Goal: Check status: Check status

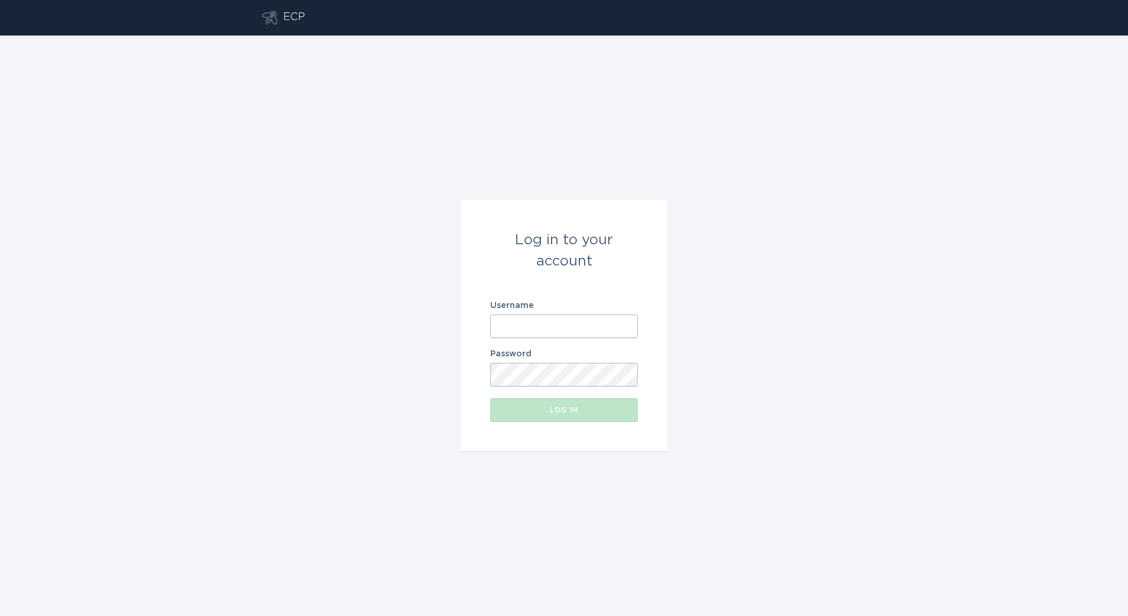
click at [551, 319] on input "Username" at bounding box center [564, 327] width 148 height 24
type input "[PERSON_NAME][EMAIL_ADDRESS][DOMAIN_NAME]"
click at [490, 398] on button "Log in" at bounding box center [564, 410] width 148 height 24
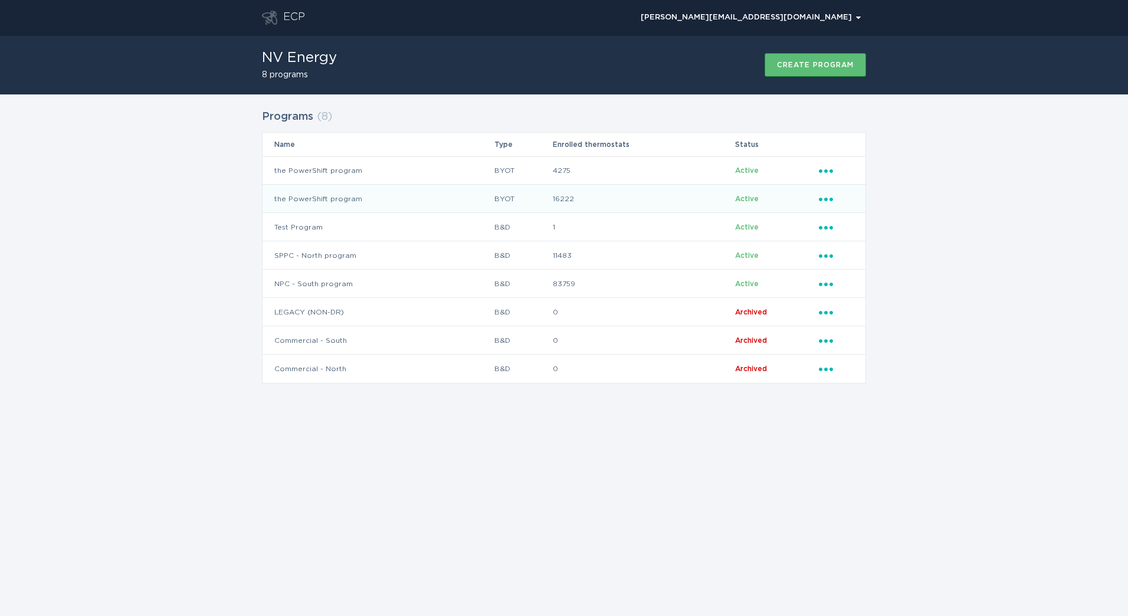
click at [615, 196] on td "16222" at bounding box center [643, 199] width 182 height 28
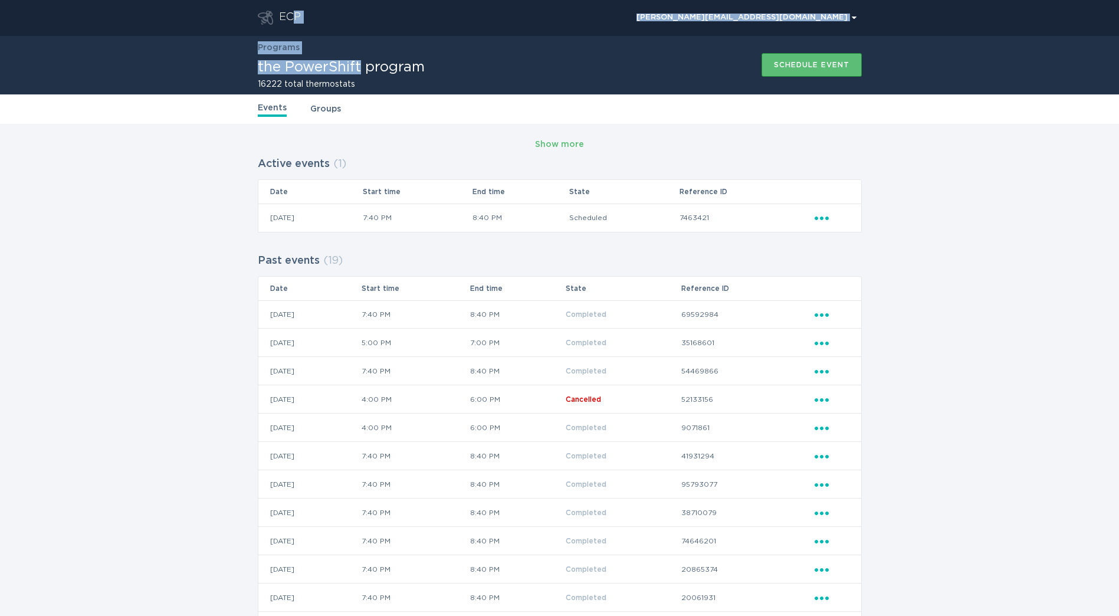
drag, startPoint x: 293, startPoint y: 15, endPoint x: 362, endPoint y: 74, distance: 90.4
click at [361, 74] on div "ECP [PERSON_NAME][EMAIL_ADDRESS][DOMAIN_NAME] Chevron Programs the PowerShift p…" at bounding box center [559, 434] width 1119 height 869
drag, startPoint x: 362, startPoint y: 74, endPoint x: 332, endPoint y: 114, distance: 50.2
click at [332, 114] on link "Groups" at bounding box center [325, 109] width 31 height 13
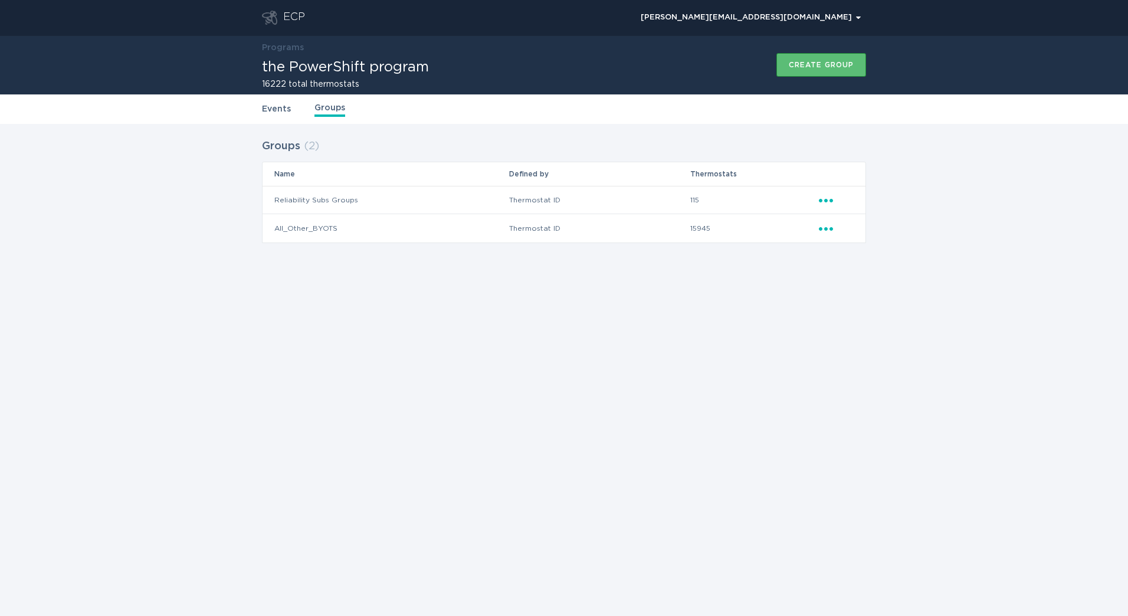
click at [269, 103] on link "Events" at bounding box center [276, 109] width 29 height 13
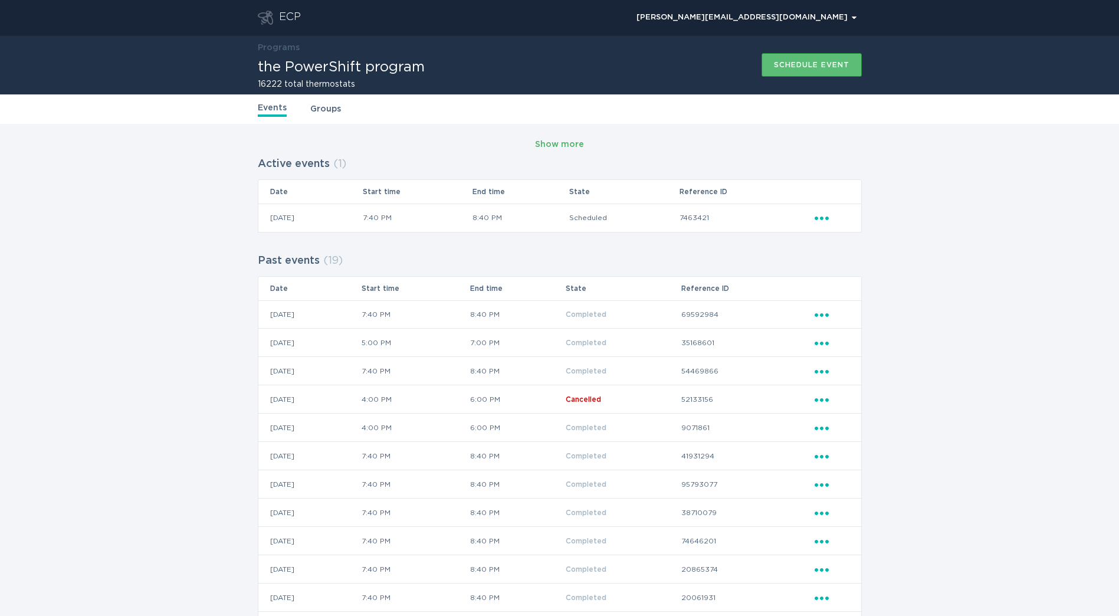
click at [551, 149] on div "Show more" at bounding box center [559, 144] width 49 height 13
click at [823, 209] on td "Ellipsis" at bounding box center [837, 218] width 47 height 28
click at [833, 230] on td "Ellipsis" at bounding box center [837, 218] width 47 height 28
click at [824, 211] on td "Ellipsis" at bounding box center [837, 218] width 47 height 28
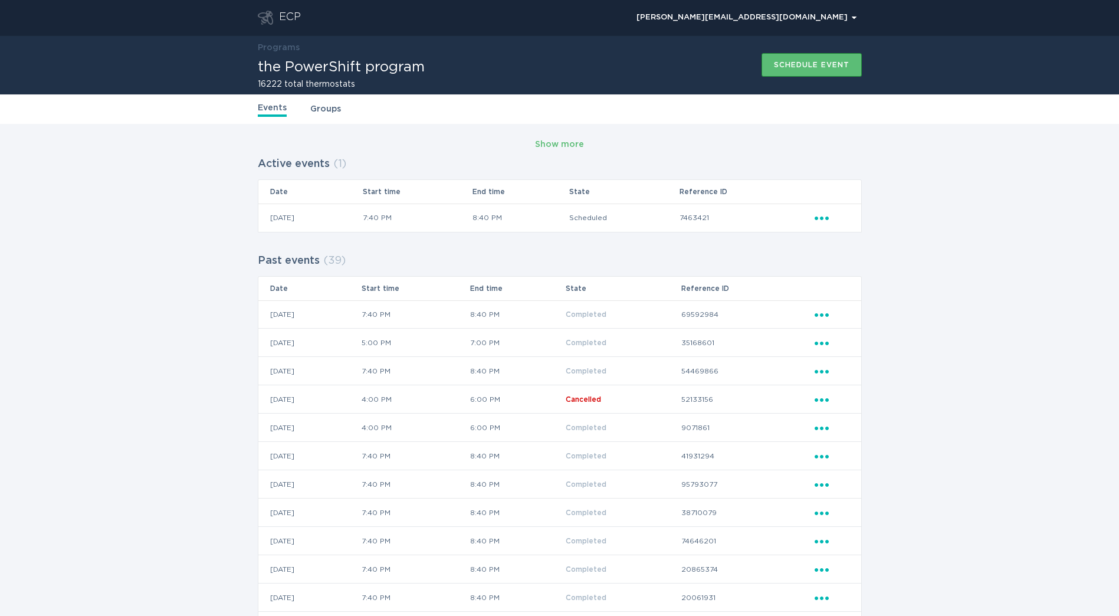
click at [822, 219] on icon "Ellipsis" at bounding box center [823, 216] width 17 height 10
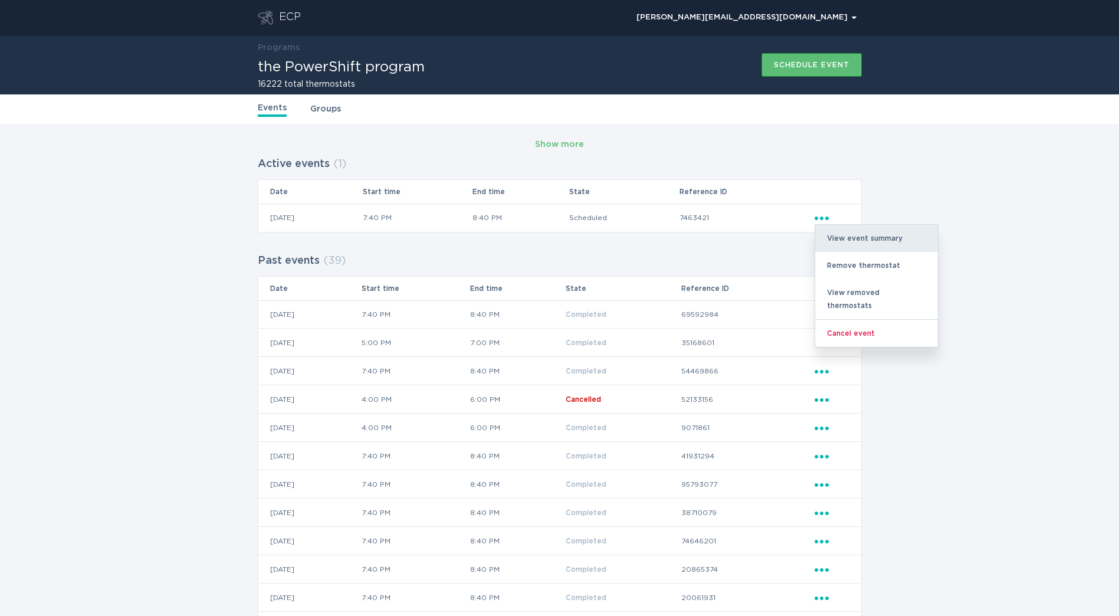
click at [833, 244] on div "View event summary" at bounding box center [877, 238] width 123 height 27
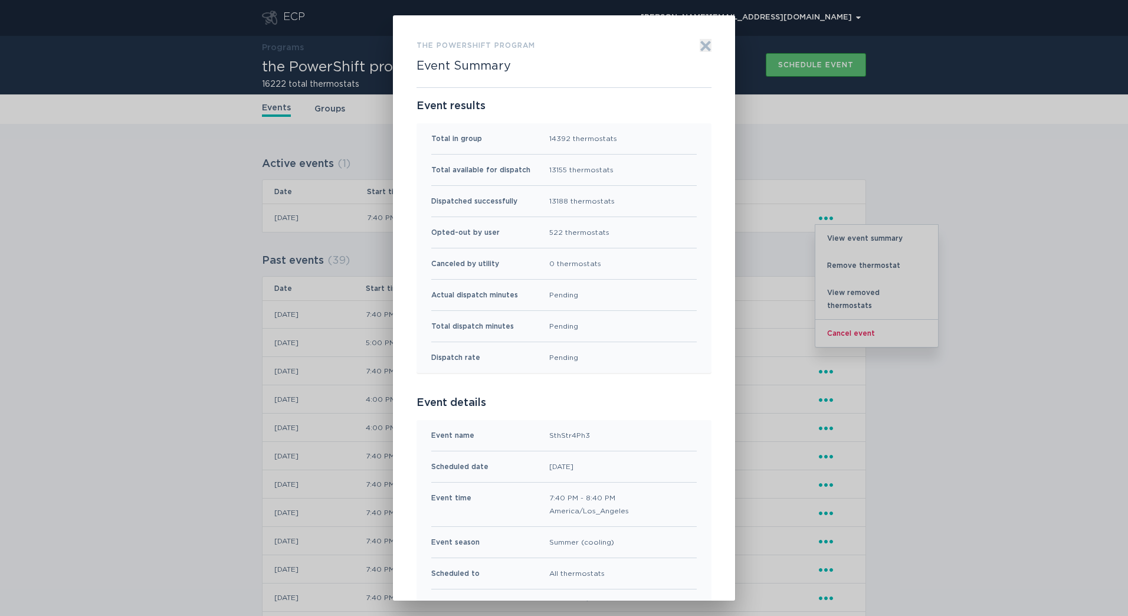
click at [700, 53] on div "Exit" at bounding box center [706, 63] width 12 height 48
click at [700, 50] on icon "Exit" at bounding box center [706, 46] width 12 height 12
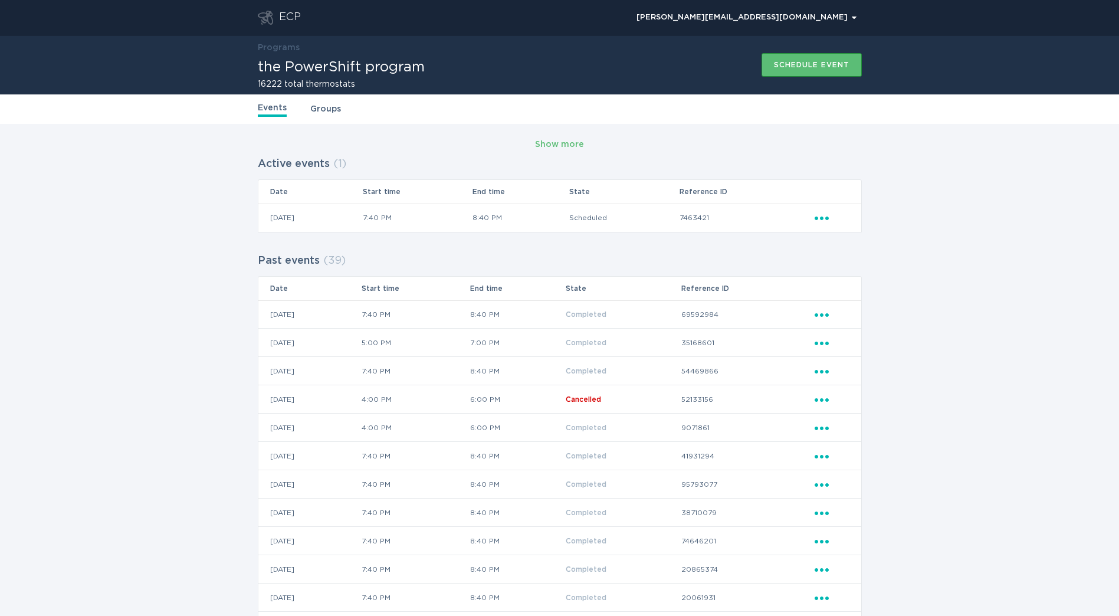
click at [273, 19] on div "ECP" at bounding box center [279, 18] width 43 height 14
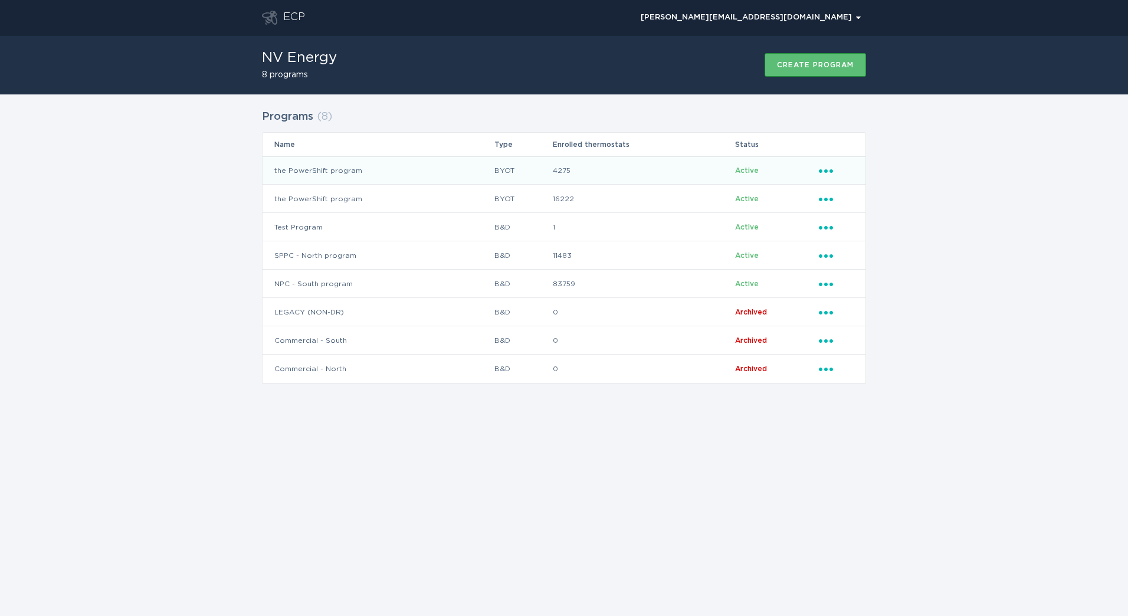
click at [382, 182] on td "the PowerShift program" at bounding box center [378, 170] width 231 height 28
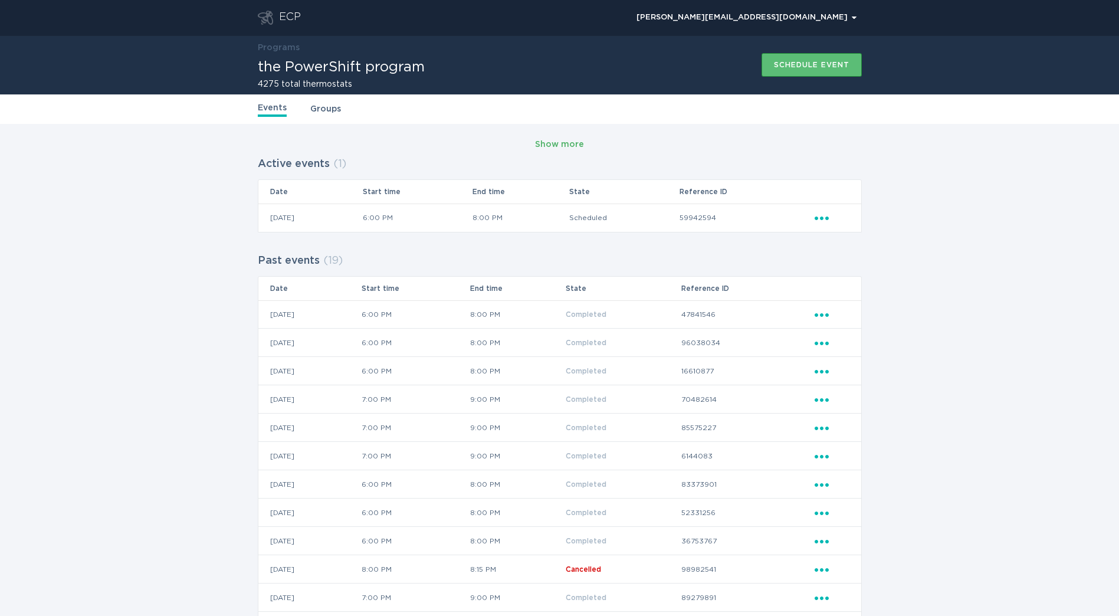
click at [572, 145] on div "Show more" at bounding box center [559, 144] width 49 height 13
click at [296, 17] on div "ECP" at bounding box center [290, 18] width 22 height 14
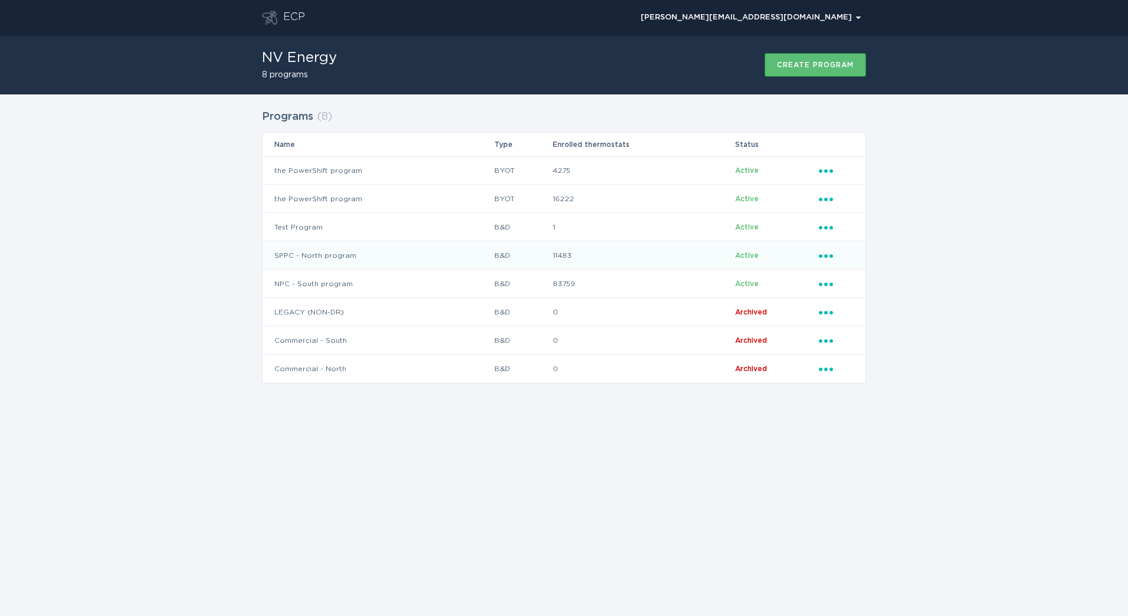
click at [443, 266] on td "SPPC - North program" at bounding box center [378, 255] width 231 height 28
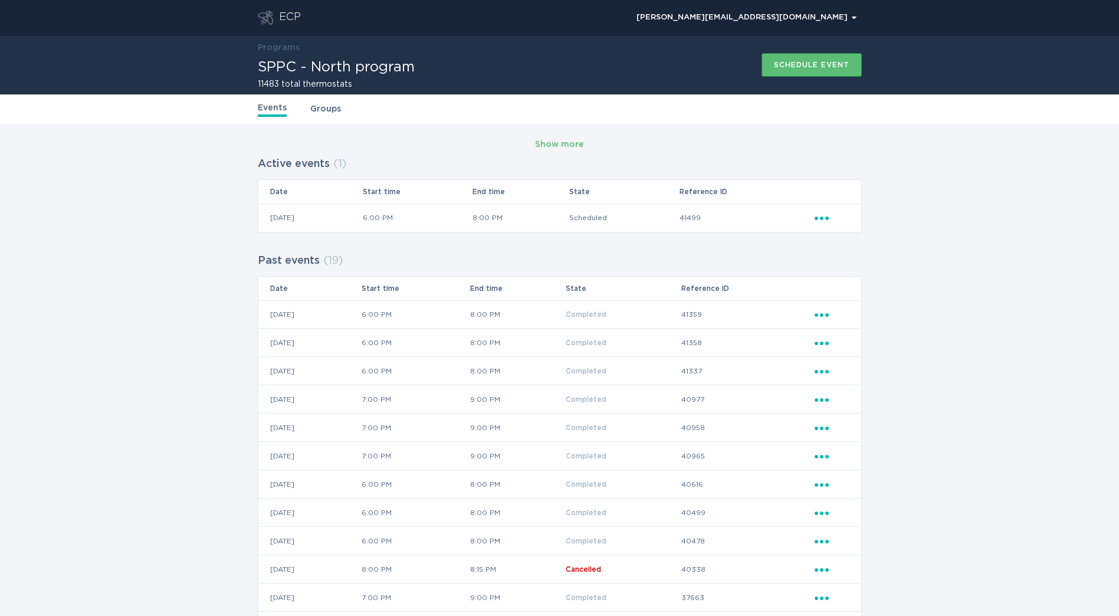
click at [296, 13] on div "ECP" at bounding box center [290, 18] width 22 height 14
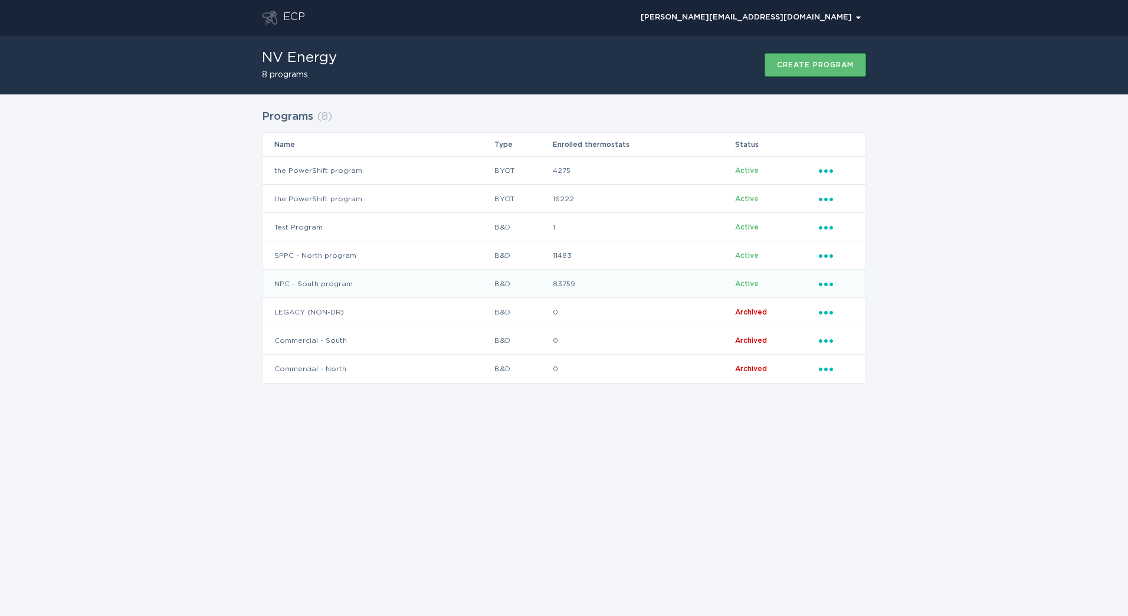
click at [587, 285] on td "83759" at bounding box center [643, 284] width 182 height 28
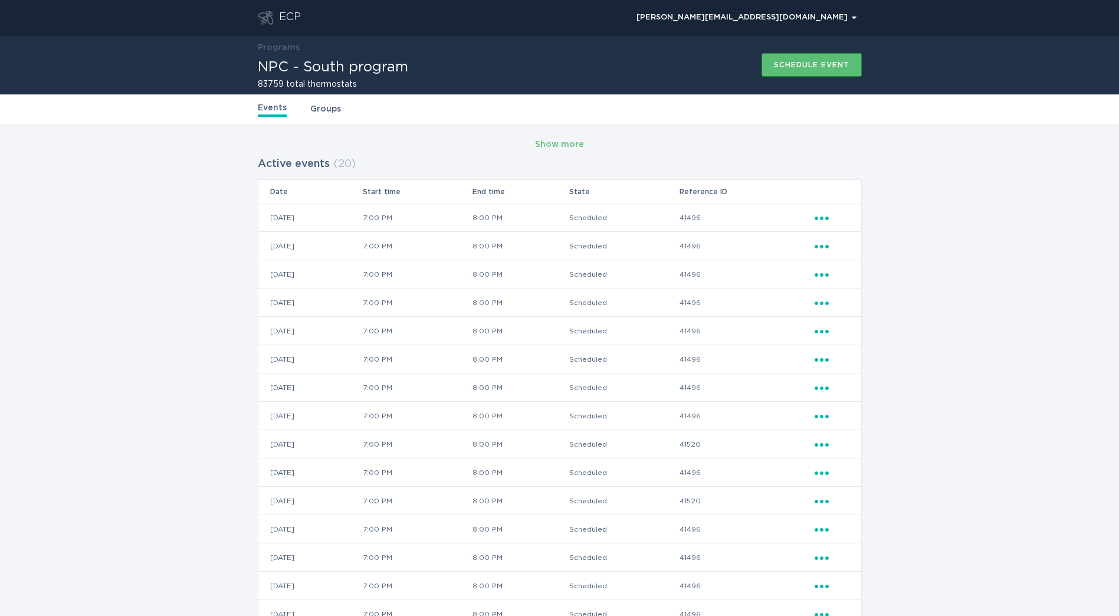
click at [588, 140] on div "Show more" at bounding box center [560, 145] width 604 height 18
click at [551, 156] on div "Active events ( 20 ) Date Start time End time State Reference ID [DATE] 7:00 PM…" at bounding box center [560, 461] width 604 height 617
click at [560, 146] on div "Show more" at bounding box center [559, 144] width 49 height 13
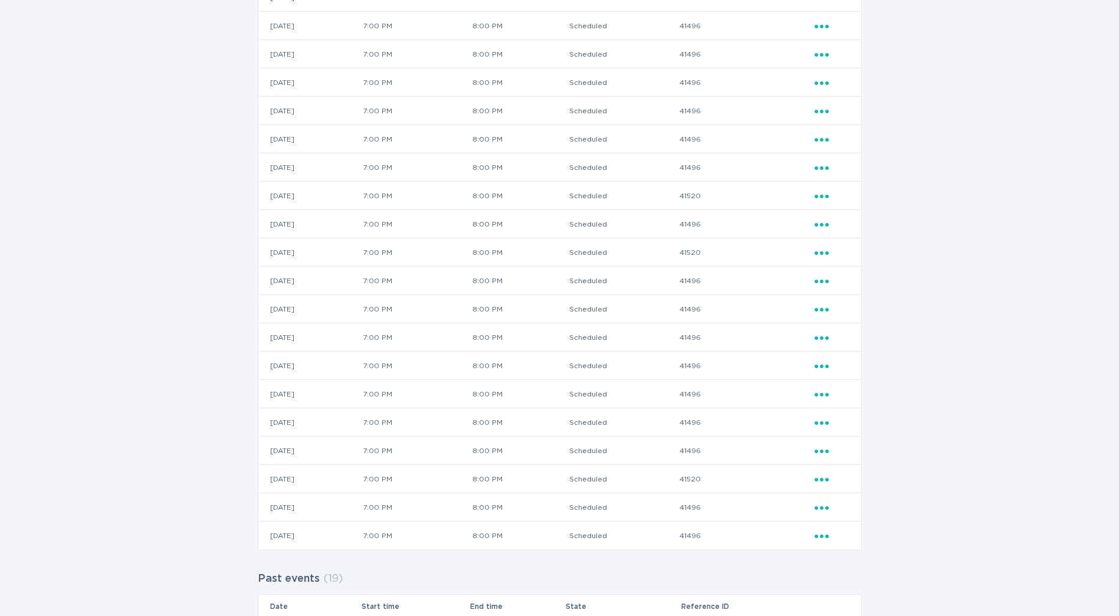
scroll to position [236, 0]
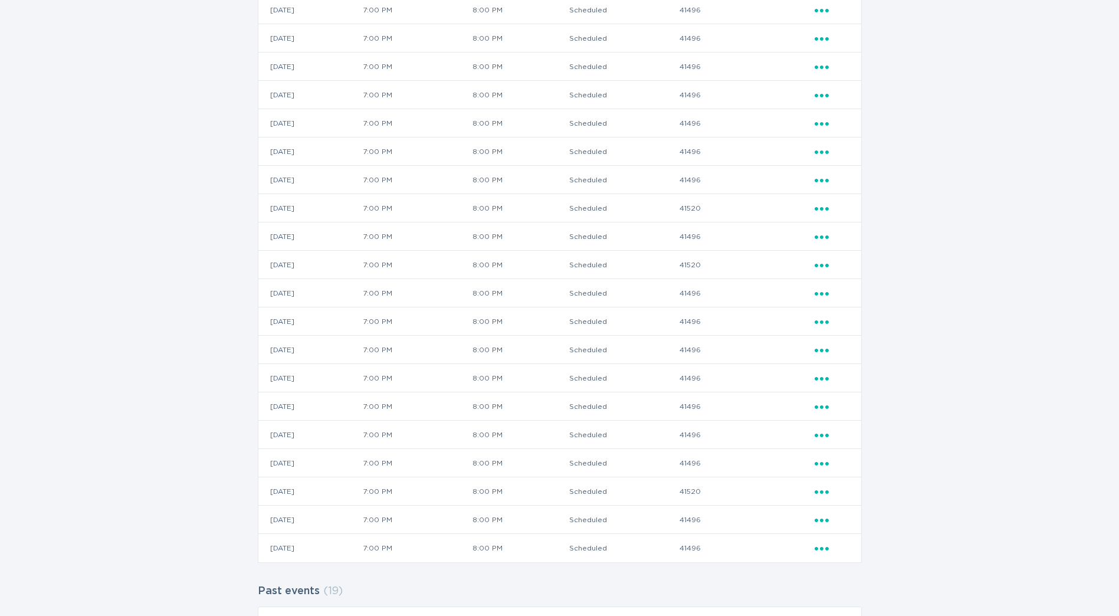
click at [828, 544] on icon "Ellipsis" at bounding box center [823, 547] width 17 height 10
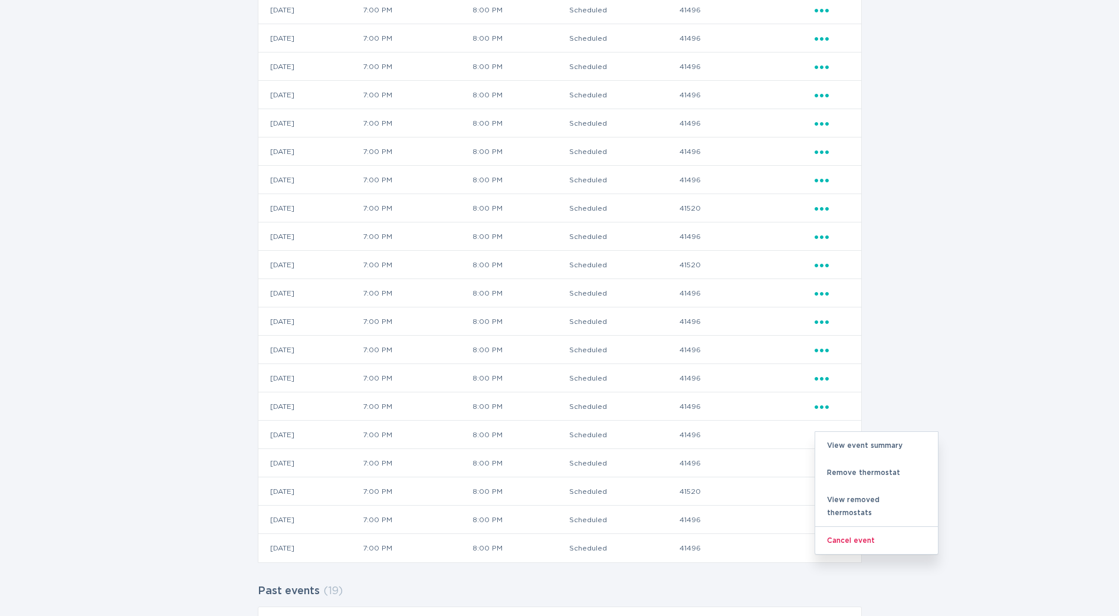
click at [869, 431] on div "Show more Active events ( 21 ) Date Start time End time State Reference ID [DAT…" at bounding box center [559, 543] width 1119 height 1311
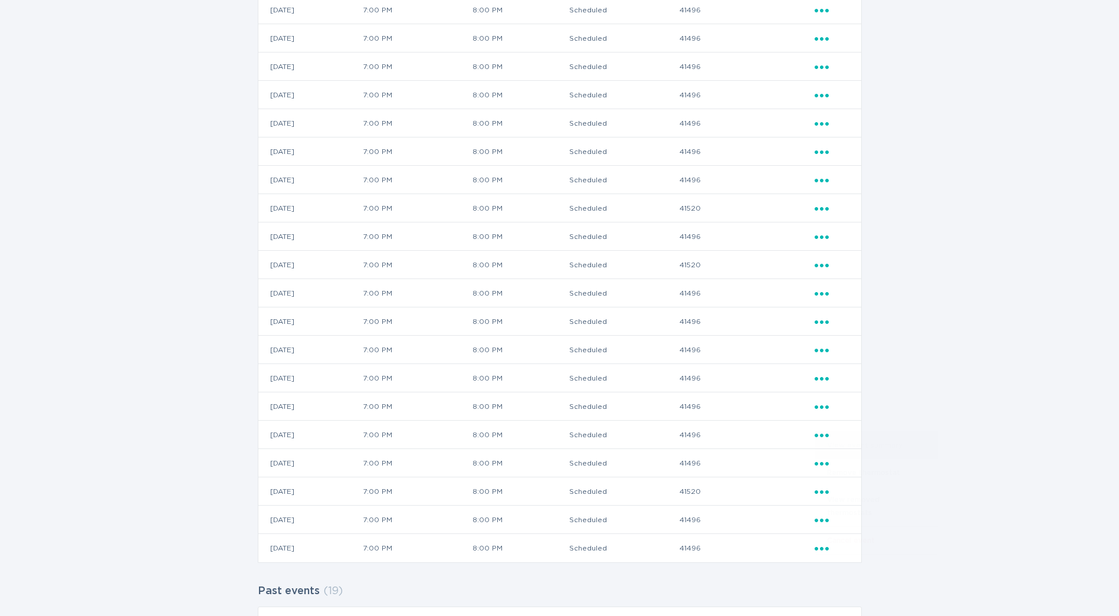
click at [857, 439] on div "View event summary" at bounding box center [877, 445] width 123 height 27
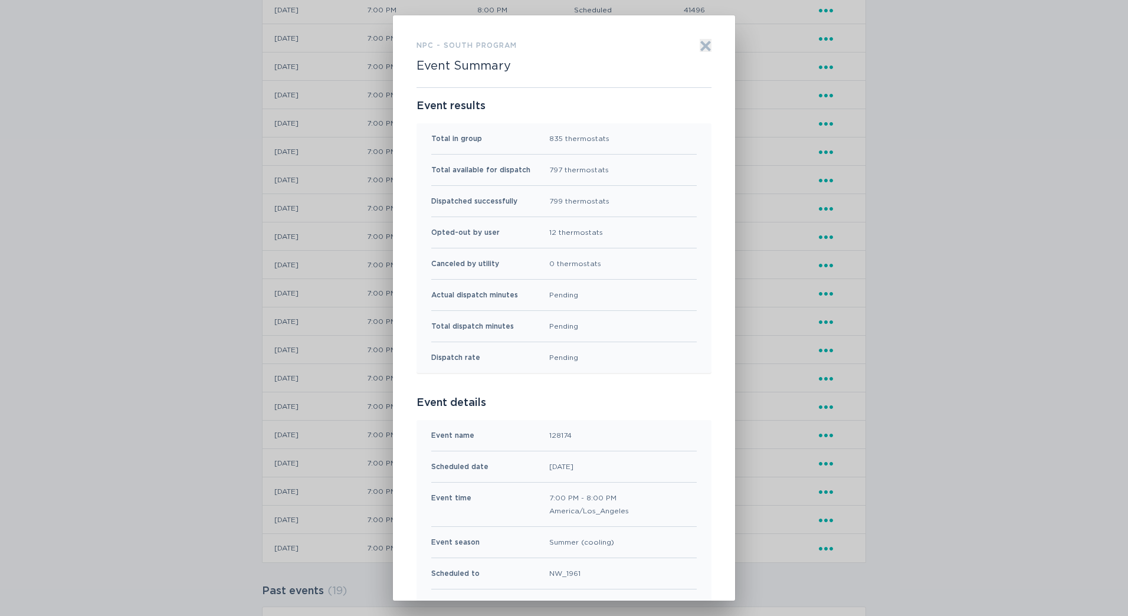
click at [848, 456] on div "NPC - South program Event Summary Exit Event results Total in group 835 thermos…" at bounding box center [564, 308] width 1128 height 616
click at [721, 44] on div "NPC - South program Event Summary Exit Event results Total in group 835 thermos…" at bounding box center [564, 307] width 342 height 585
click at [705, 48] on icon "Exit" at bounding box center [706, 46] width 9 height 9
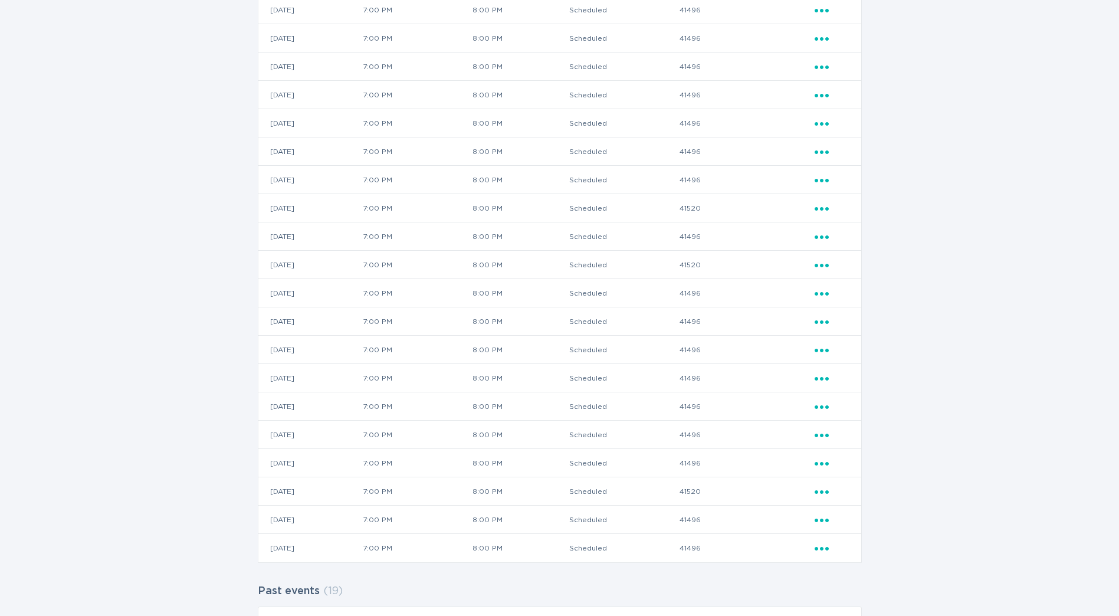
click at [710, 469] on td "41496" at bounding box center [746, 463] width 135 height 28
click at [706, 454] on td "41496" at bounding box center [746, 463] width 135 height 28
click at [705, 462] on td "41496" at bounding box center [746, 463] width 135 height 28
copy td "41496"
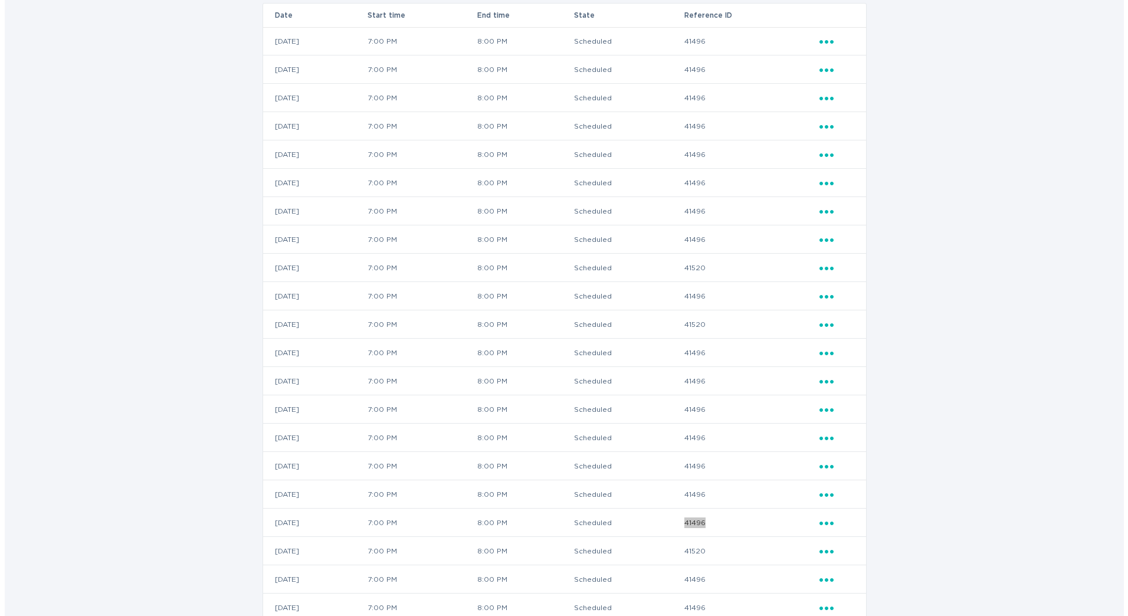
scroll to position [177, 0]
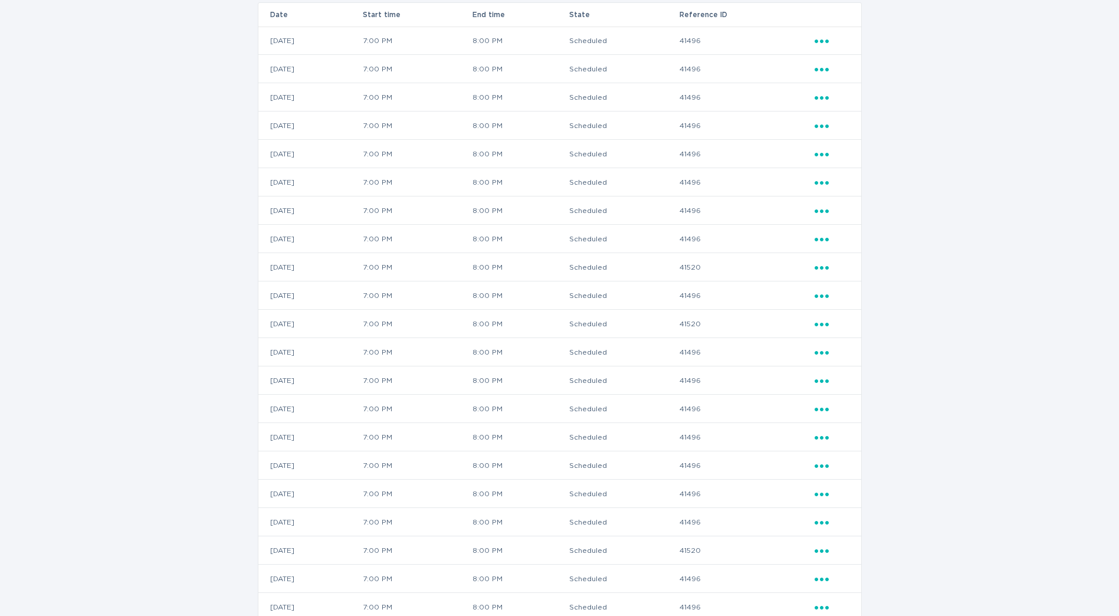
click at [824, 269] on icon "Ellipsis" at bounding box center [823, 266] width 17 height 10
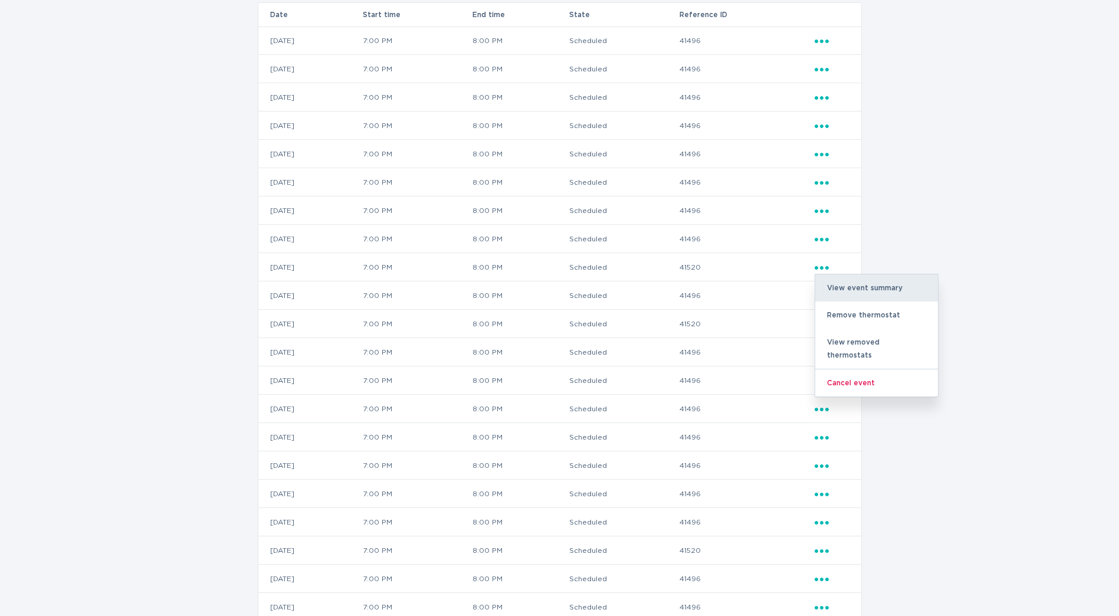
click at [837, 290] on div "View event summary" at bounding box center [877, 287] width 123 height 27
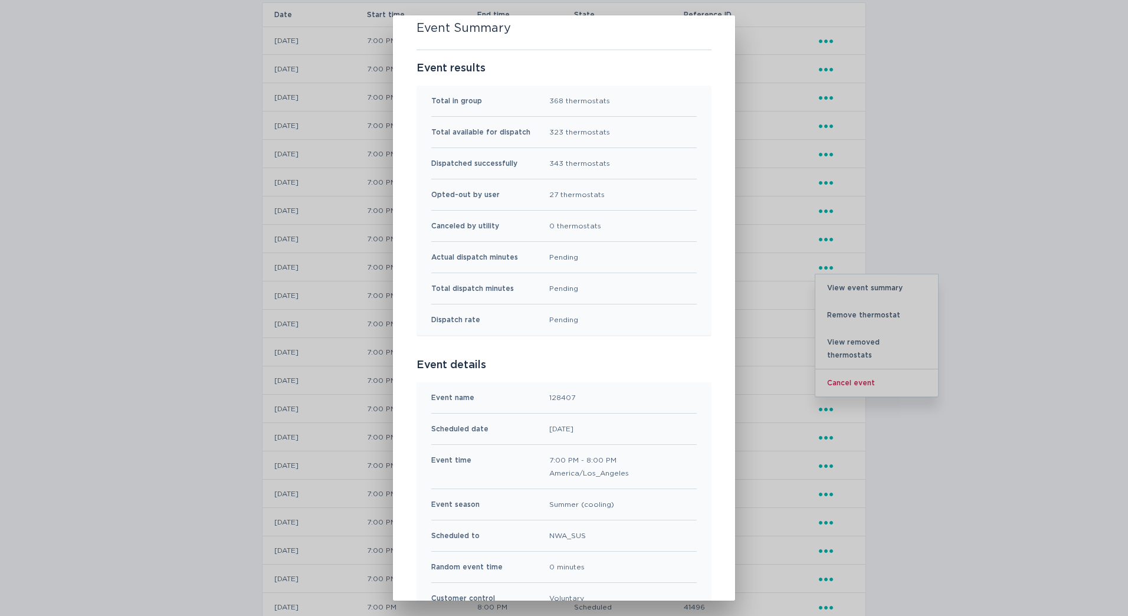
scroll to position [0, 0]
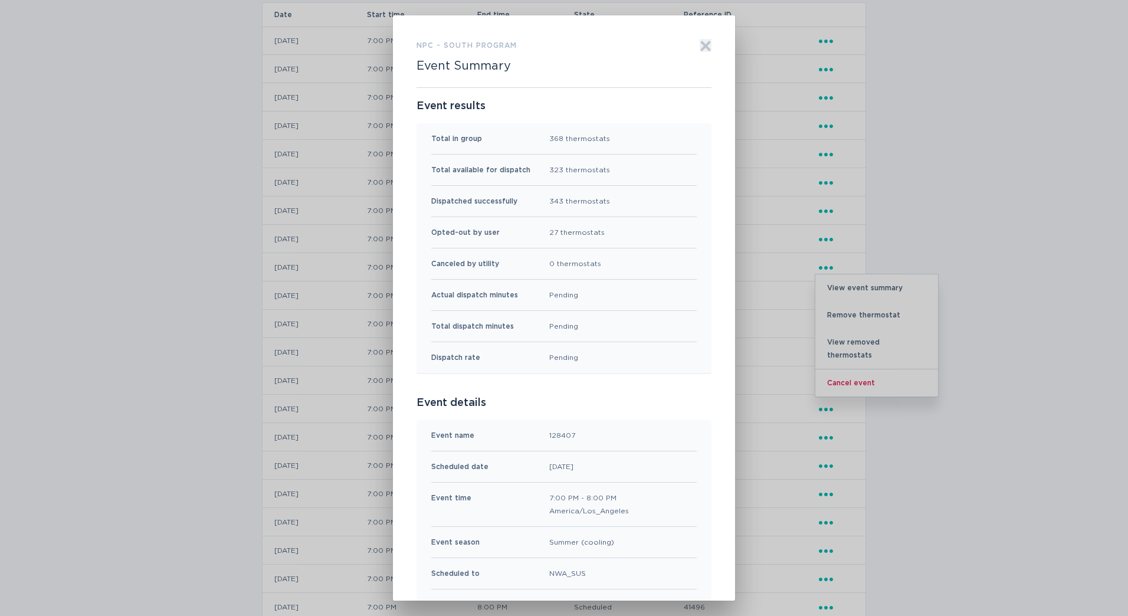
click at [706, 48] on icon "Exit" at bounding box center [706, 46] width 12 height 12
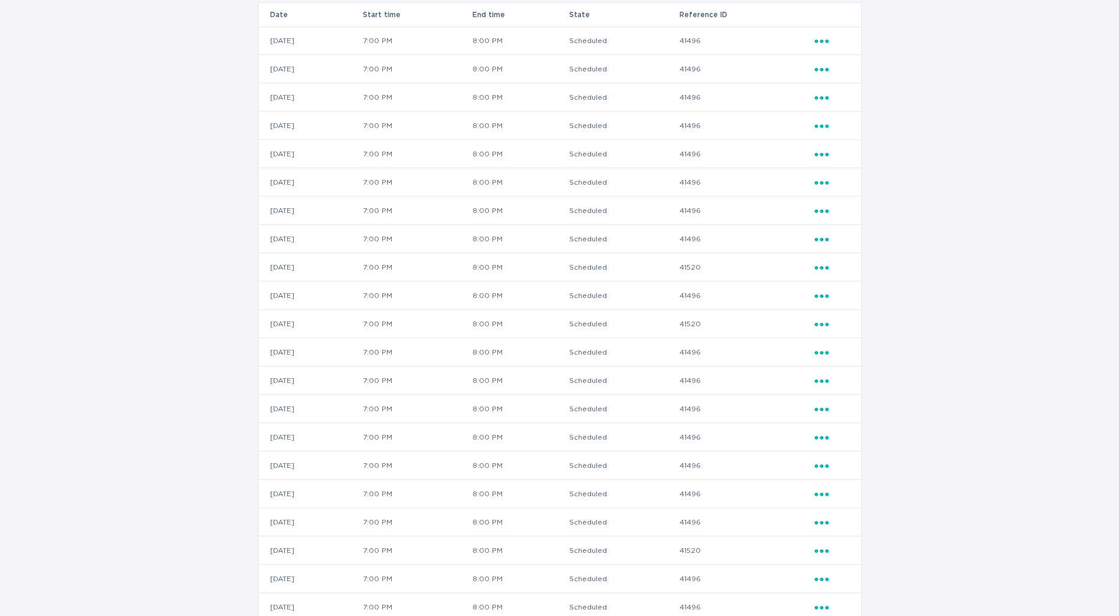
click at [829, 326] on icon "Ellipsis" at bounding box center [823, 322] width 17 height 10
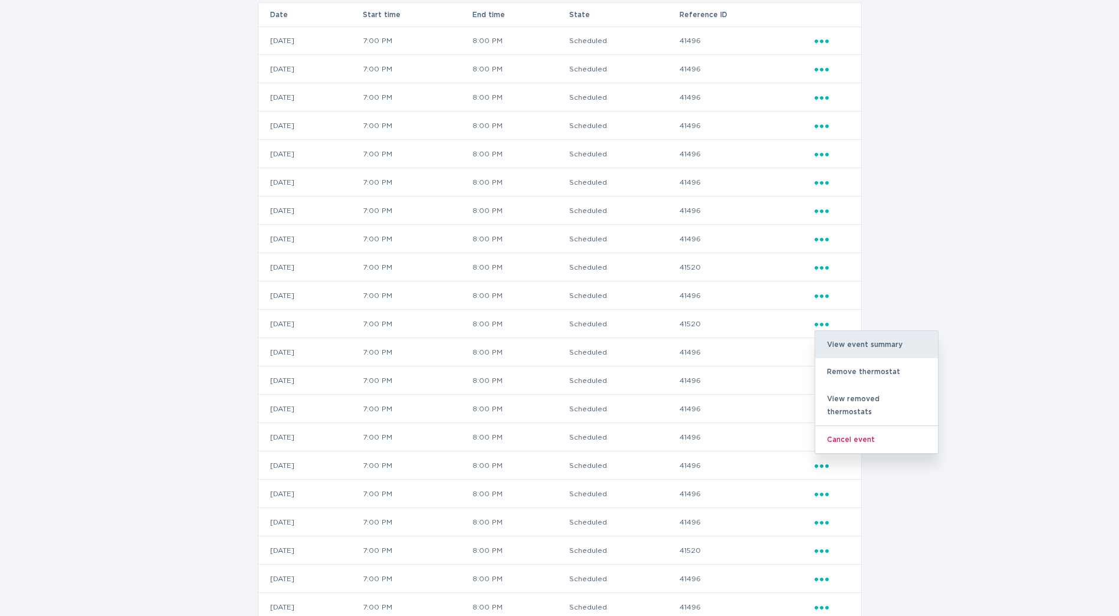
click at [849, 338] on div "View event summary" at bounding box center [877, 344] width 123 height 27
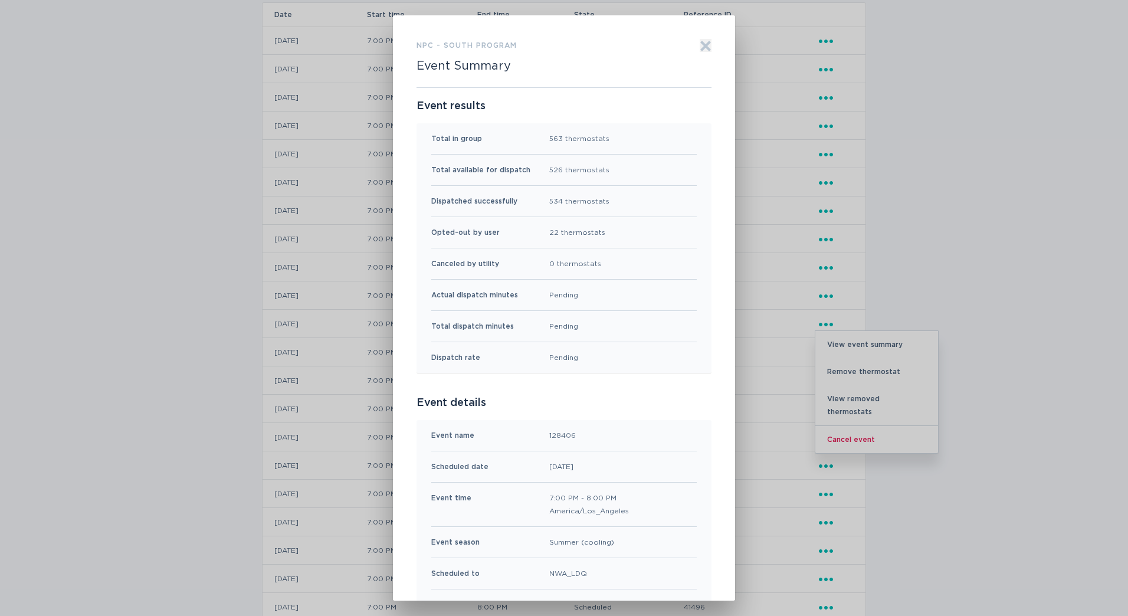
click at [700, 40] on button "Exit" at bounding box center [706, 45] width 12 height 13
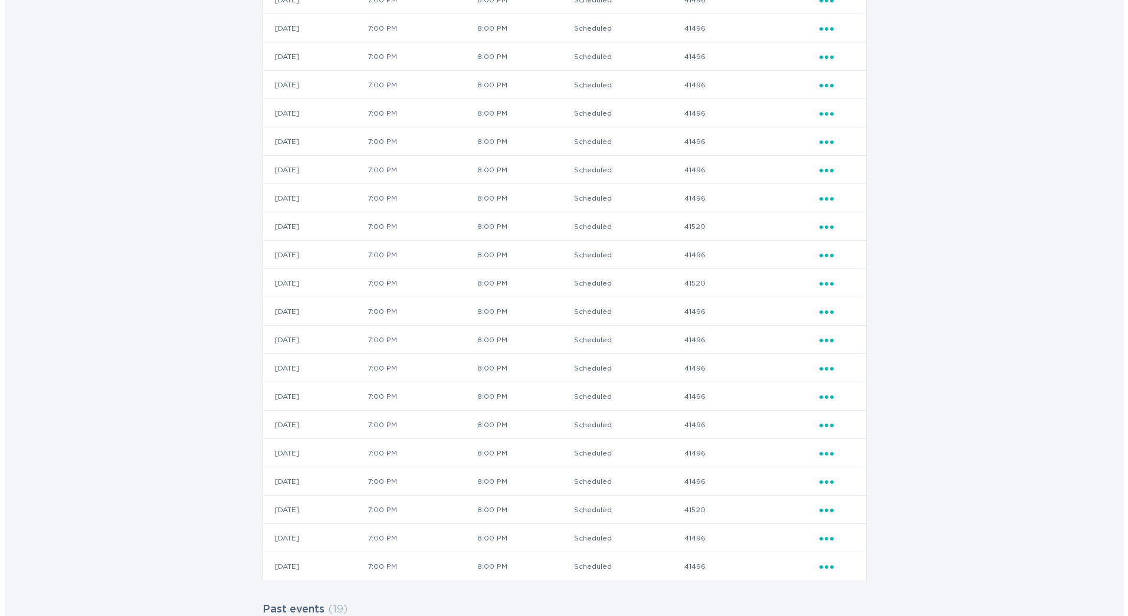
scroll to position [236, 0]
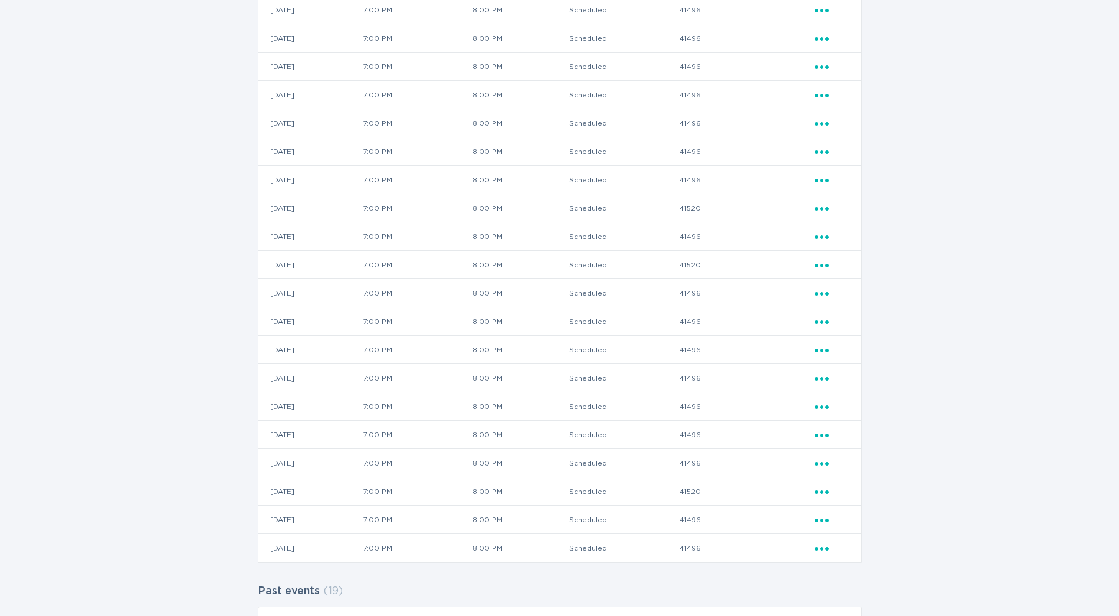
click at [825, 493] on icon "Ellipsis" at bounding box center [823, 490] width 17 height 10
click at [843, 509] on div "View event summary" at bounding box center [877, 512] width 123 height 27
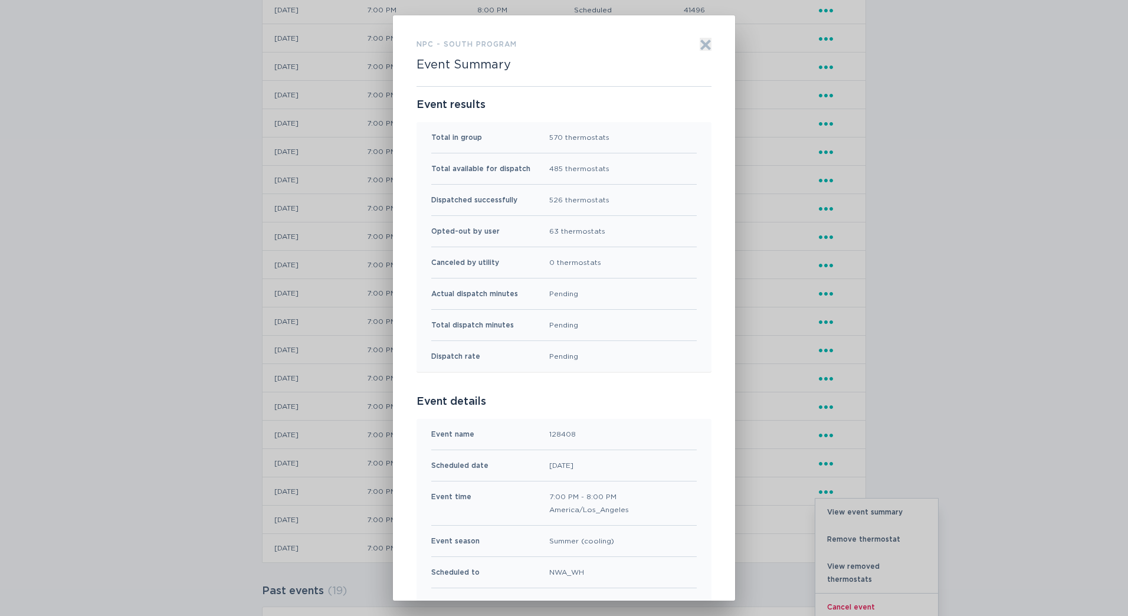
scroll to position [0, 0]
click at [709, 42] on div "NPC - South program Event Summary Exit Event results Total in group 570 thermos…" at bounding box center [564, 307] width 342 height 585
click at [704, 47] on icon "Exit" at bounding box center [706, 46] width 12 height 12
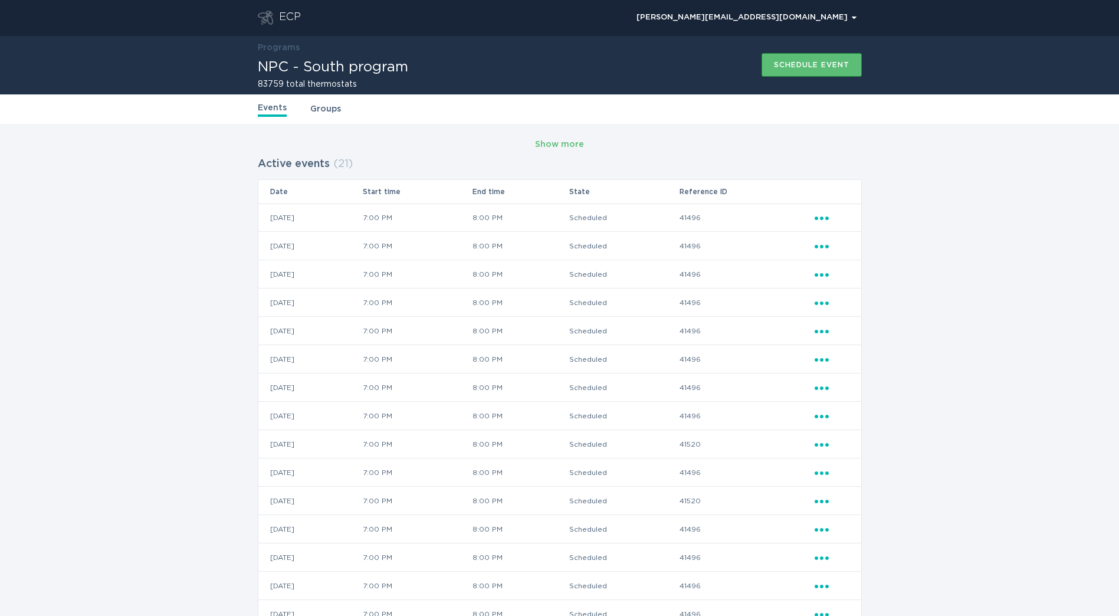
click at [276, 21] on div "ECP" at bounding box center [279, 18] width 43 height 14
